Goal: Task Accomplishment & Management: Use online tool/utility

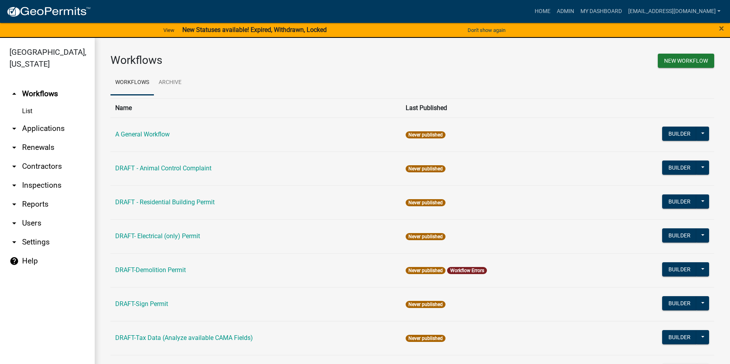
scroll to position [9, 0]
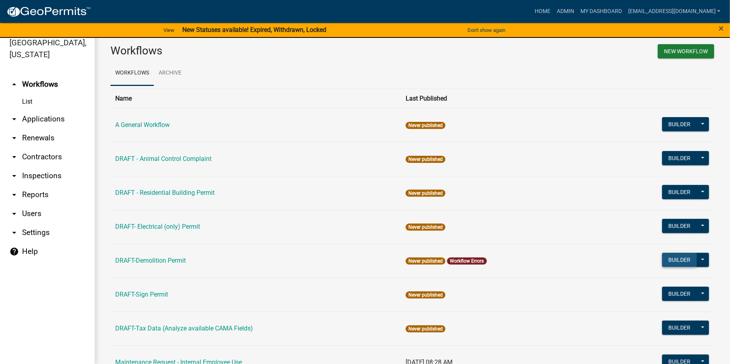
click at [665, 259] on button "Builder" at bounding box center [679, 260] width 35 height 14
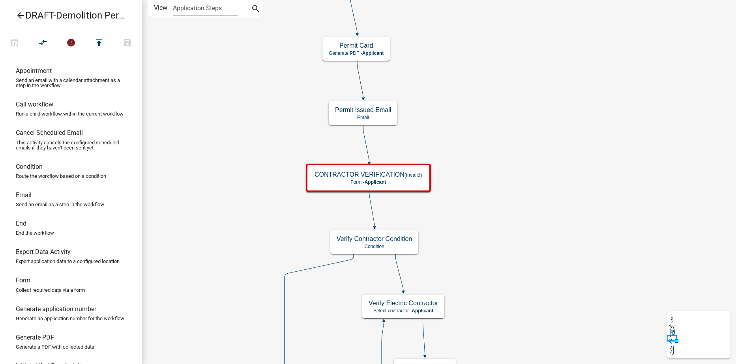
click at [20, 17] on icon "arrow_back" at bounding box center [20, 16] width 9 height 11
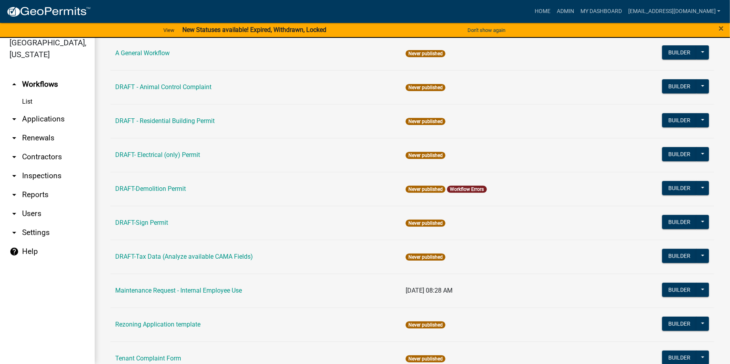
scroll to position [60, 0]
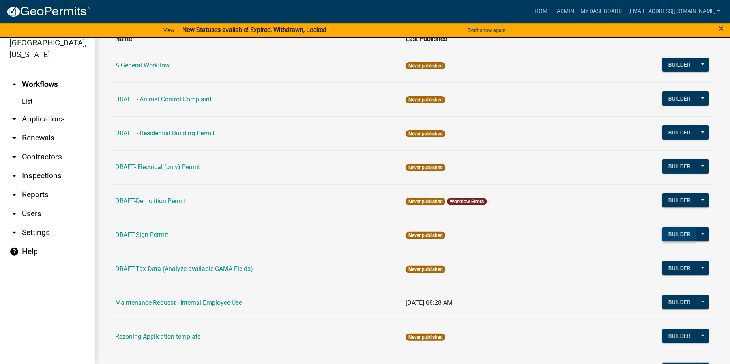
click at [663, 235] on button "Builder" at bounding box center [679, 234] width 35 height 14
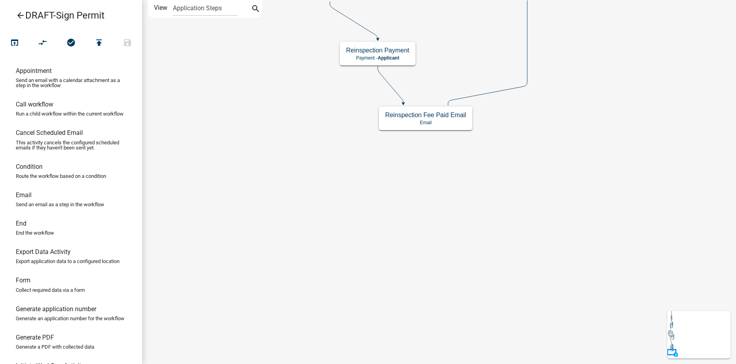
click at [18, 15] on icon "arrow_back" at bounding box center [20, 16] width 9 height 11
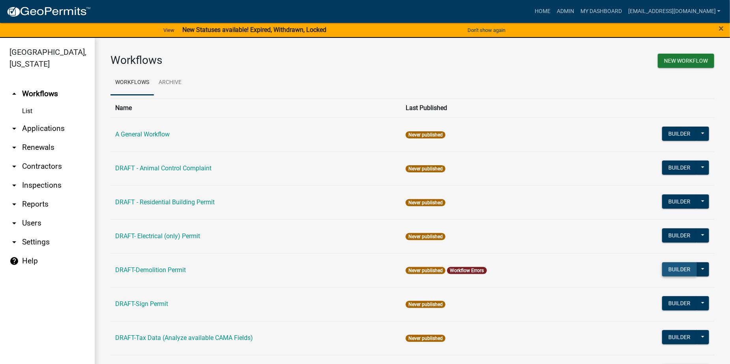
click at [662, 267] on button "Builder" at bounding box center [679, 269] width 35 height 14
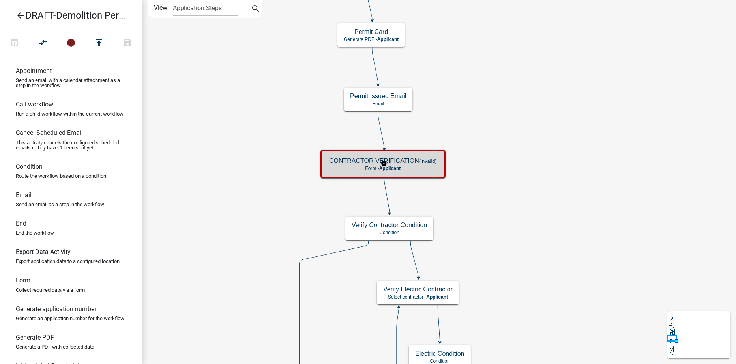
click at [413, 167] on p "Form - Applicant" at bounding box center [383, 169] width 108 height 6
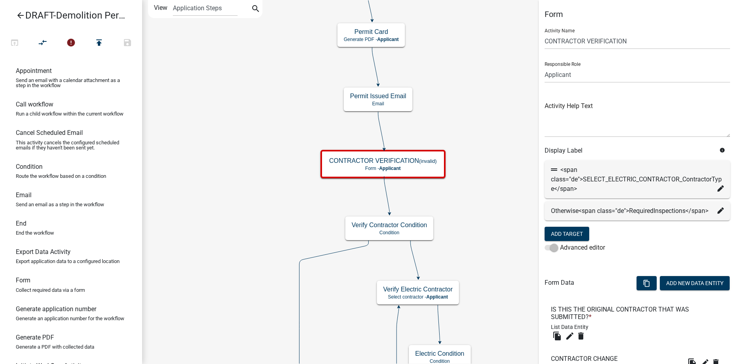
scroll to position [138, 0]
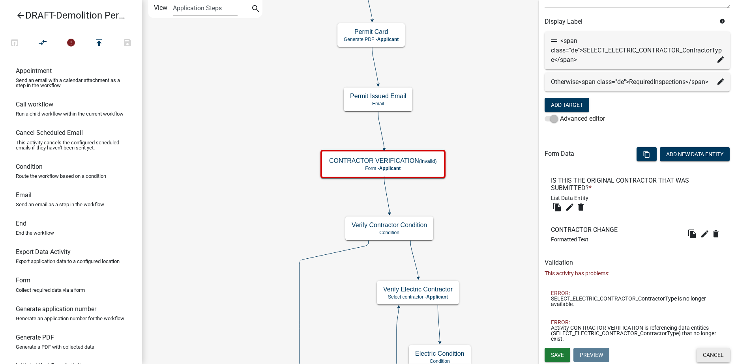
click at [711, 353] on button "Cancel" at bounding box center [713, 355] width 34 height 14
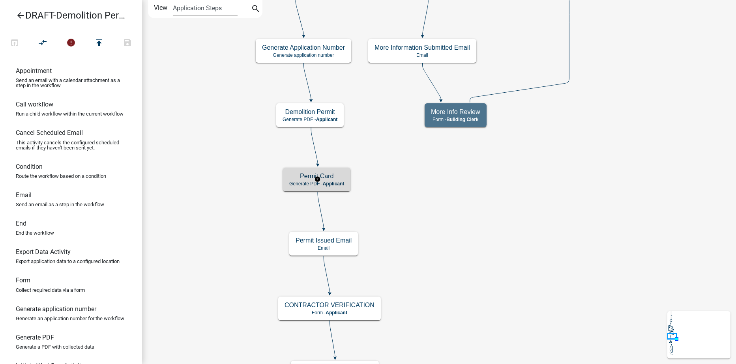
click at [338, 183] on span "Applicant" at bounding box center [334, 184] width 22 height 6
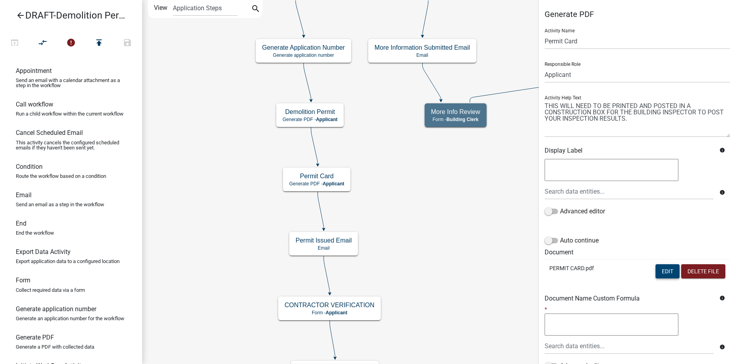
click at [663, 273] on button "Edit" at bounding box center [667, 271] width 24 height 14
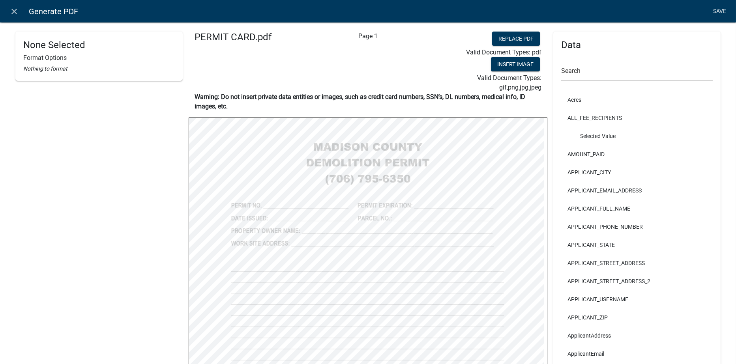
click at [724, 10] on link "Save" at bounding box center [720, 11] width 20 height 15
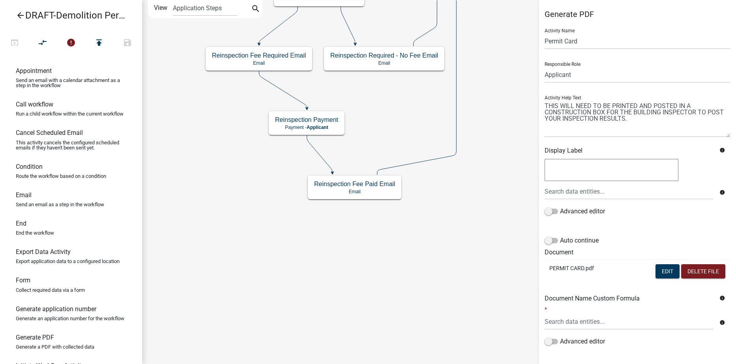
scroll to position [43, 0]
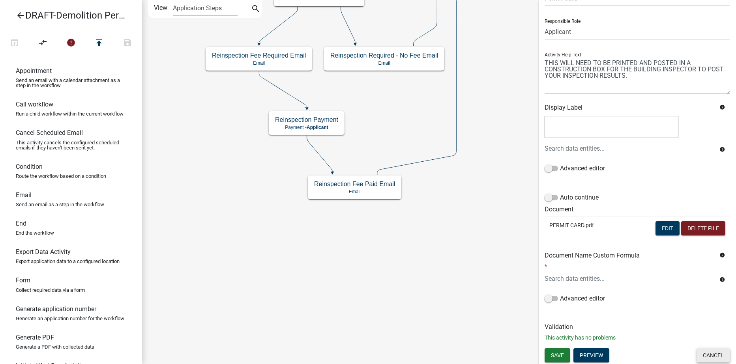
click at [719, 359] on button "Cancel" at bounding box center [713, 355] width 34 height 14
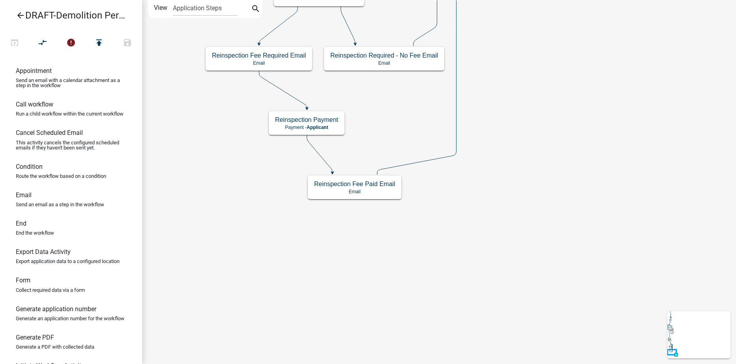
click at [19, 12] on icon "arrow_back" at bounding box center [20, 16] width 9 height 11
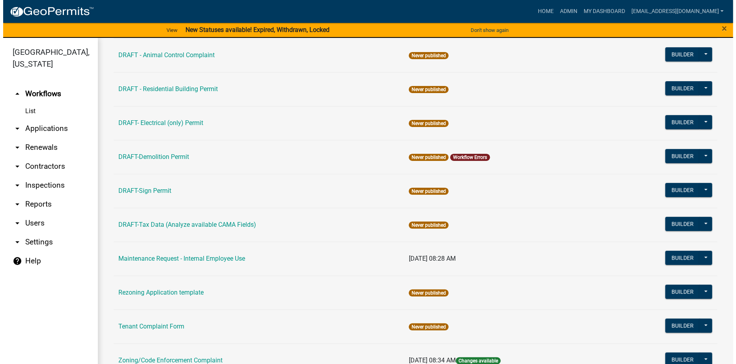
scroll to position [99, 0]
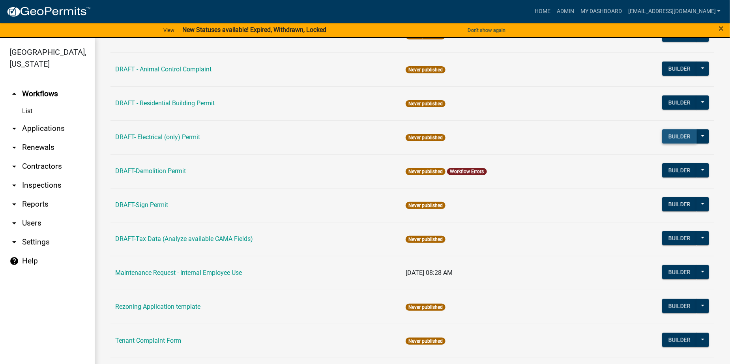
click at [663, 135] on button "Builder" at bounding box center [679, 136] width 35 height 14
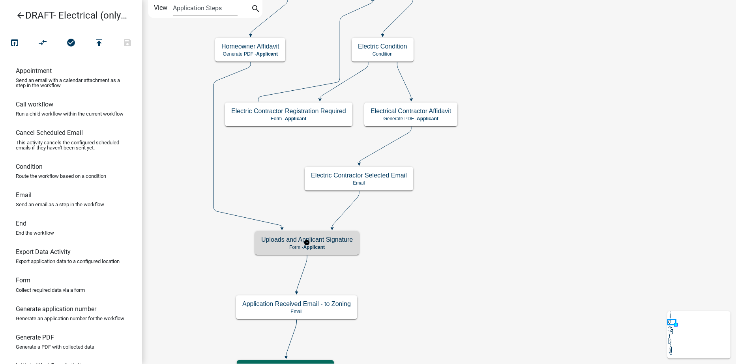
click at [346, 242] on h5 "Uploads and Applicant Signature" at bounding box center [306, 239] width 91 height 7
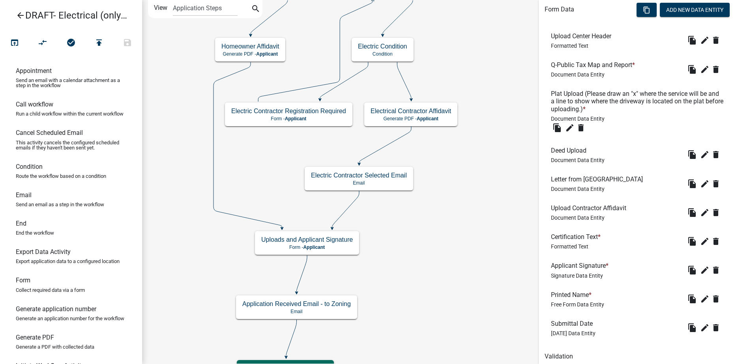
scroll to position [267, 0]
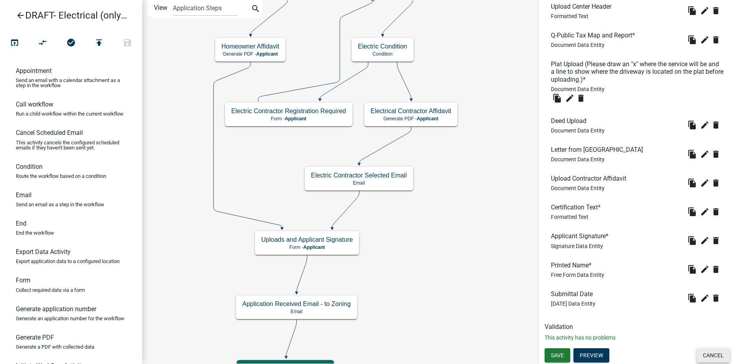
click at [710, 354] on button "Cancel" at bounding box center [713, 355] width 34 height 14
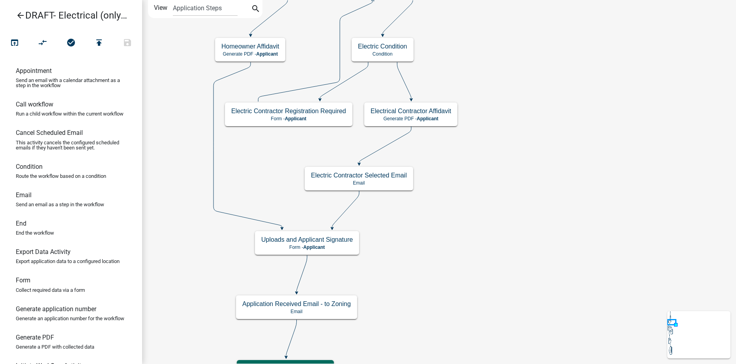
scroll to position [0, 0]
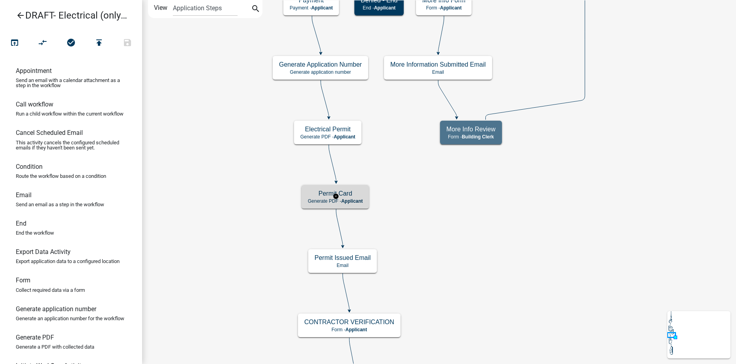
click at [313, 196] on h5 "Permit Card" at bounding box center [335, 193] width 55 height 7
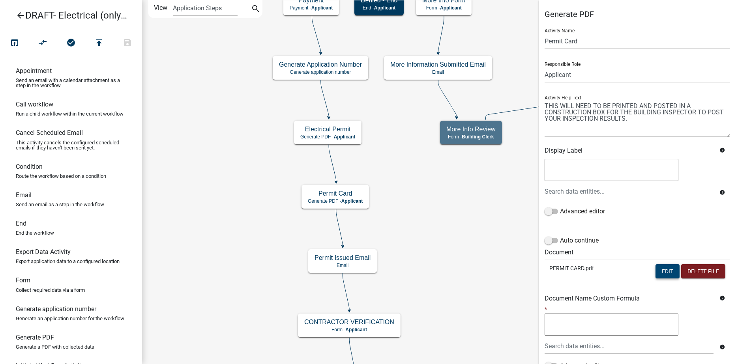
click at [658, 273] on button "Edit" at bounding box center [667, 271] width 24 height 14
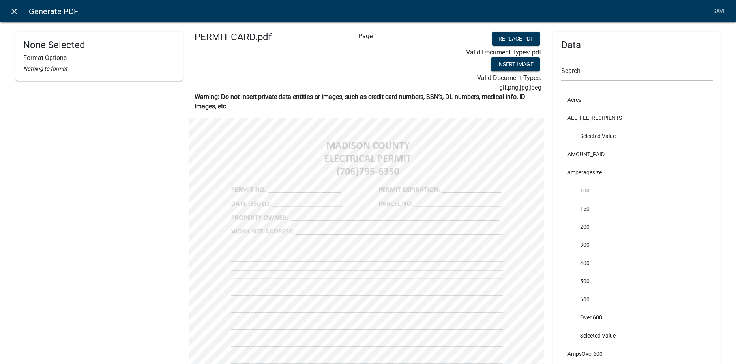
click at [13, 9] on icon "close" at bounding box center [14, 11] width 9 height 9
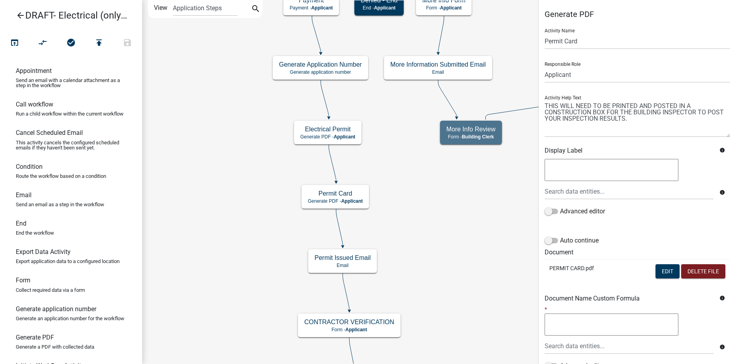
click at [17, 15] on icon "arrow_back" at bounding box center [20, 16] width 9 height 11
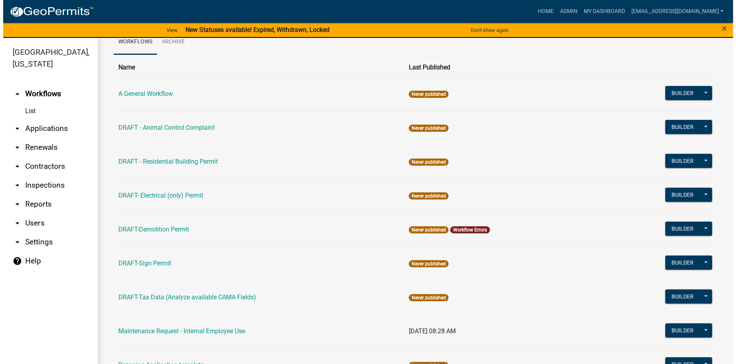
scroll to position [118, 0]
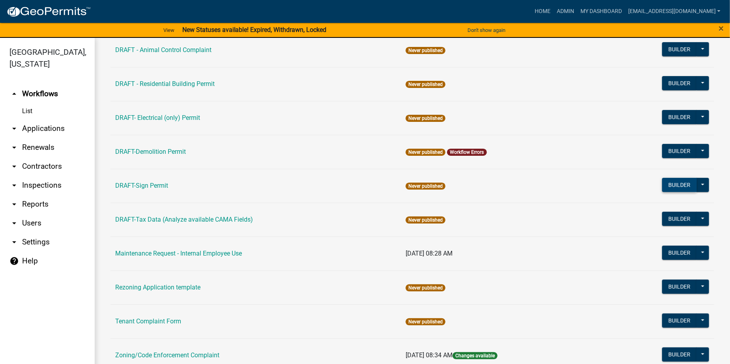
click at [669, 182] on button "Builder" at bounding box center [679, 185] width 35 height 14
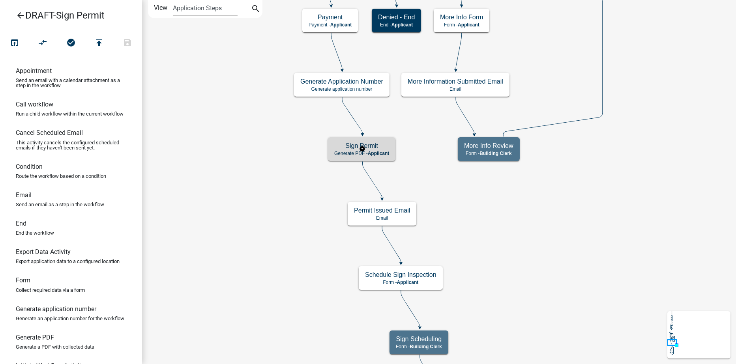
click at [378, 149] on h5 "Sign Permit" at bounding box center [361, 145] width 55 height 7
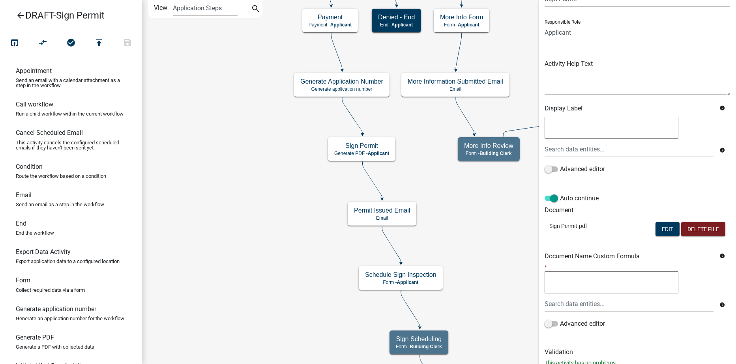
scroll to position [43, 0]
click at [658, 230] on button "Edit" at bounding box center [667, 228] width 24 height 14
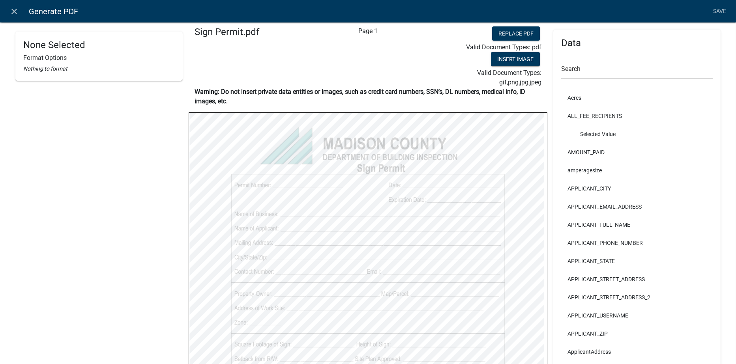
scroll to position [0, 0]
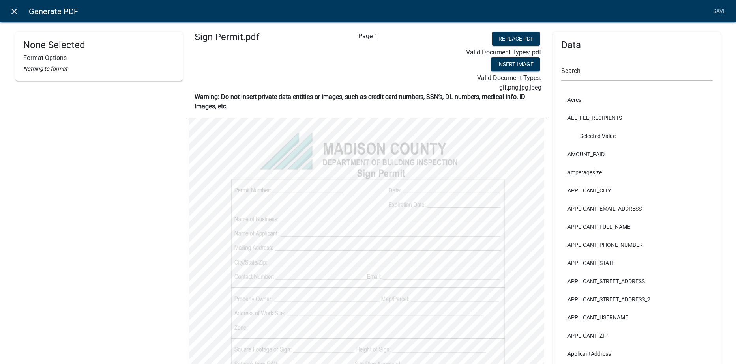
click at [15, 11] on icon "close" at bounding box center [14, 11] width 9 height 9
